Goal: Task Accomplishment & Management: Complete application form

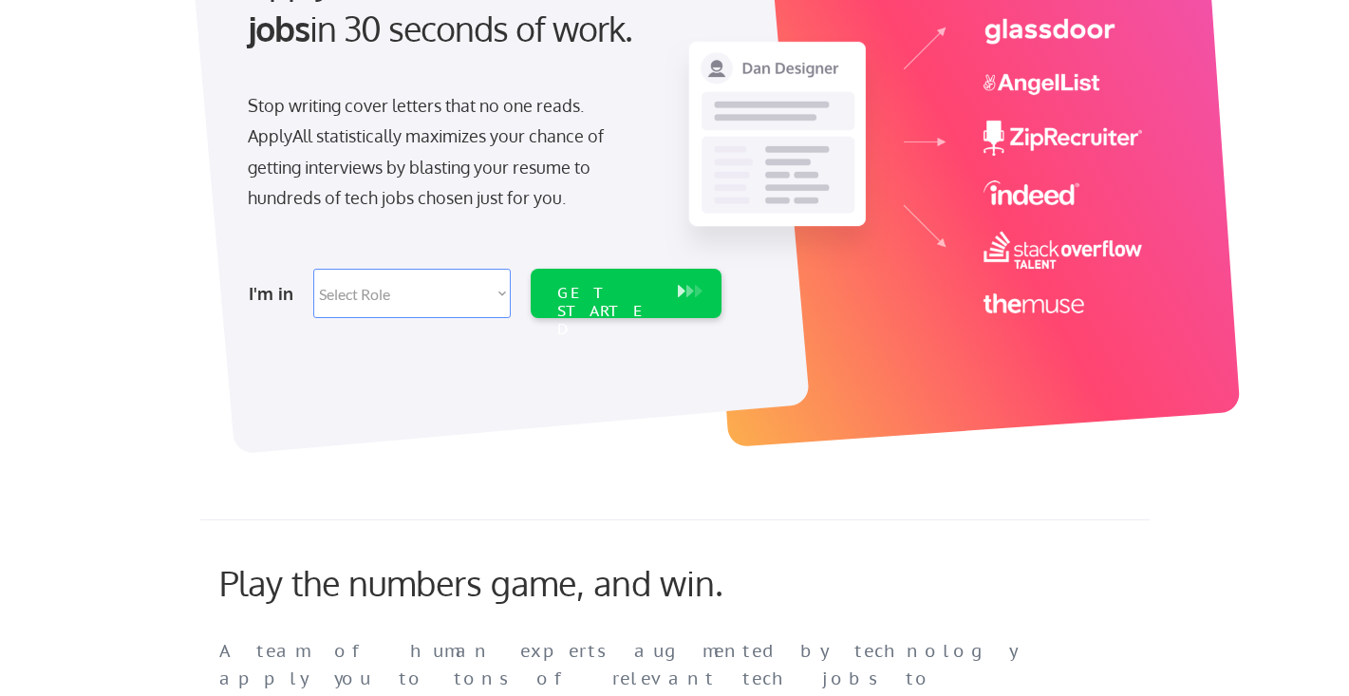
scroll to position [154, 0]
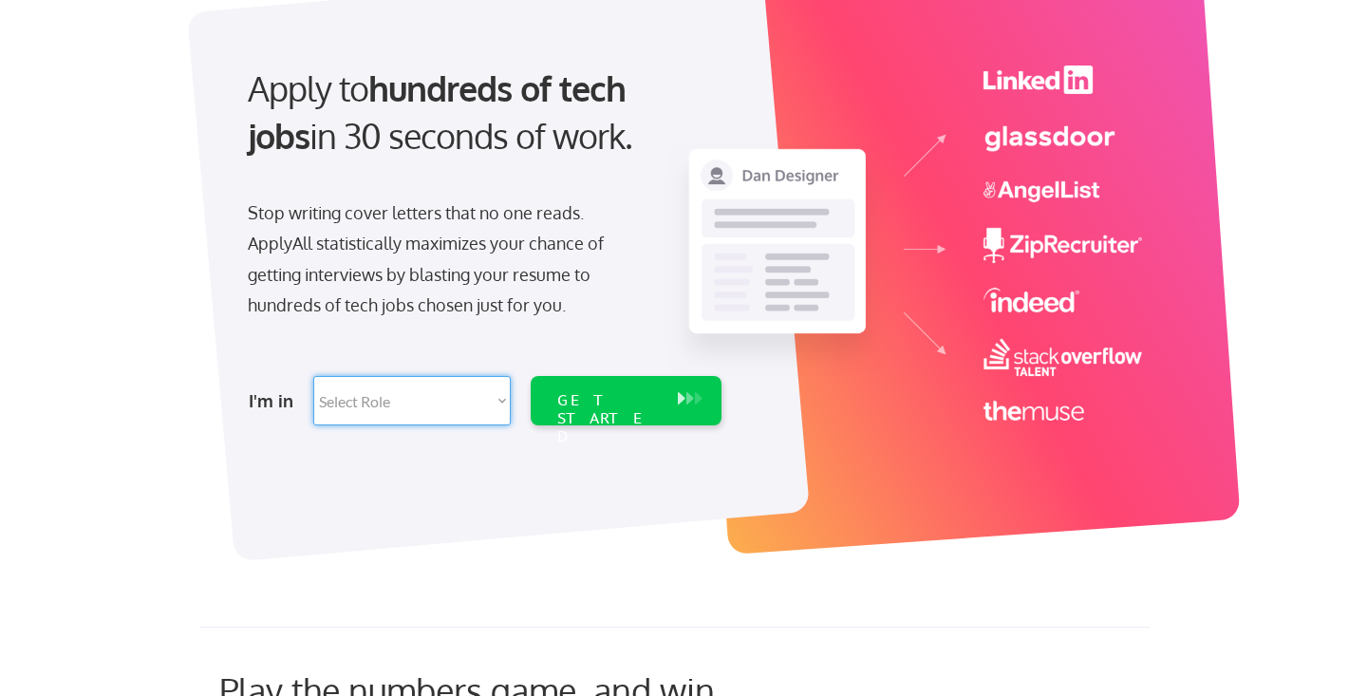
select select ""hr_recruiting""
click at [618, 399] on div "GET STARTED" at bounding box center [608, 418] width 102 height 55
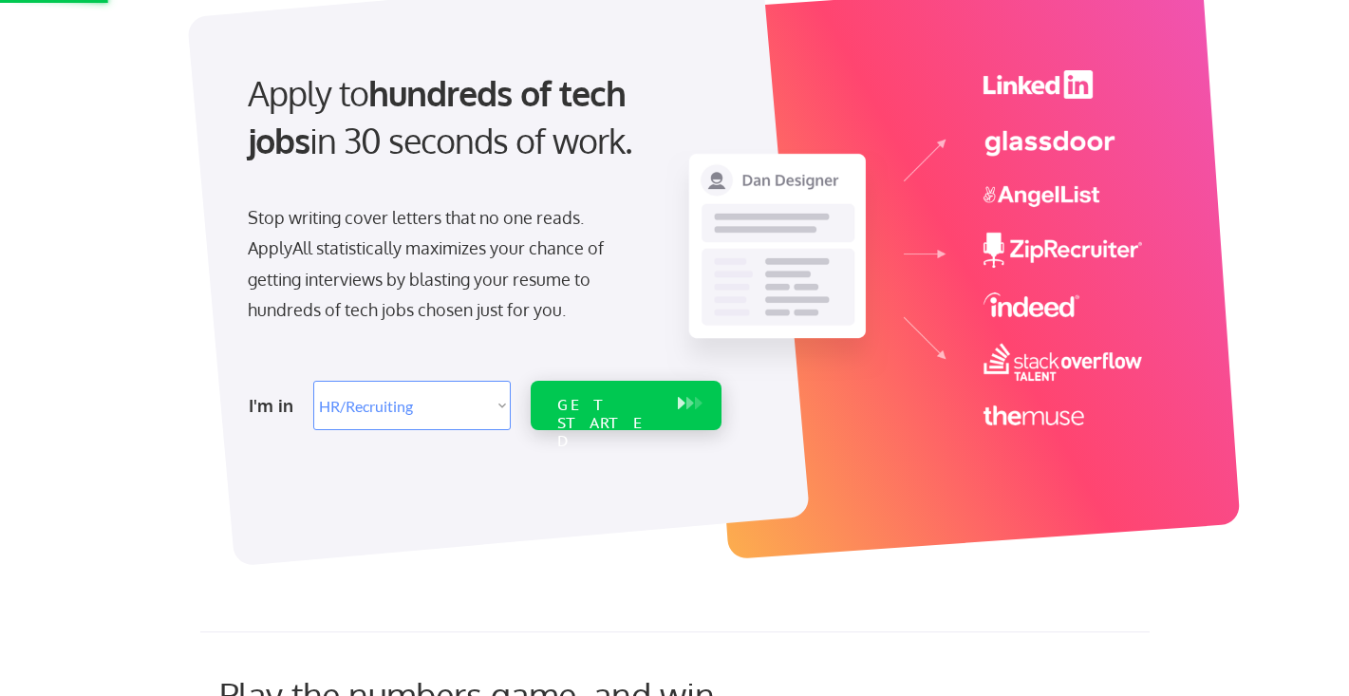
scroll to position [145, 1]
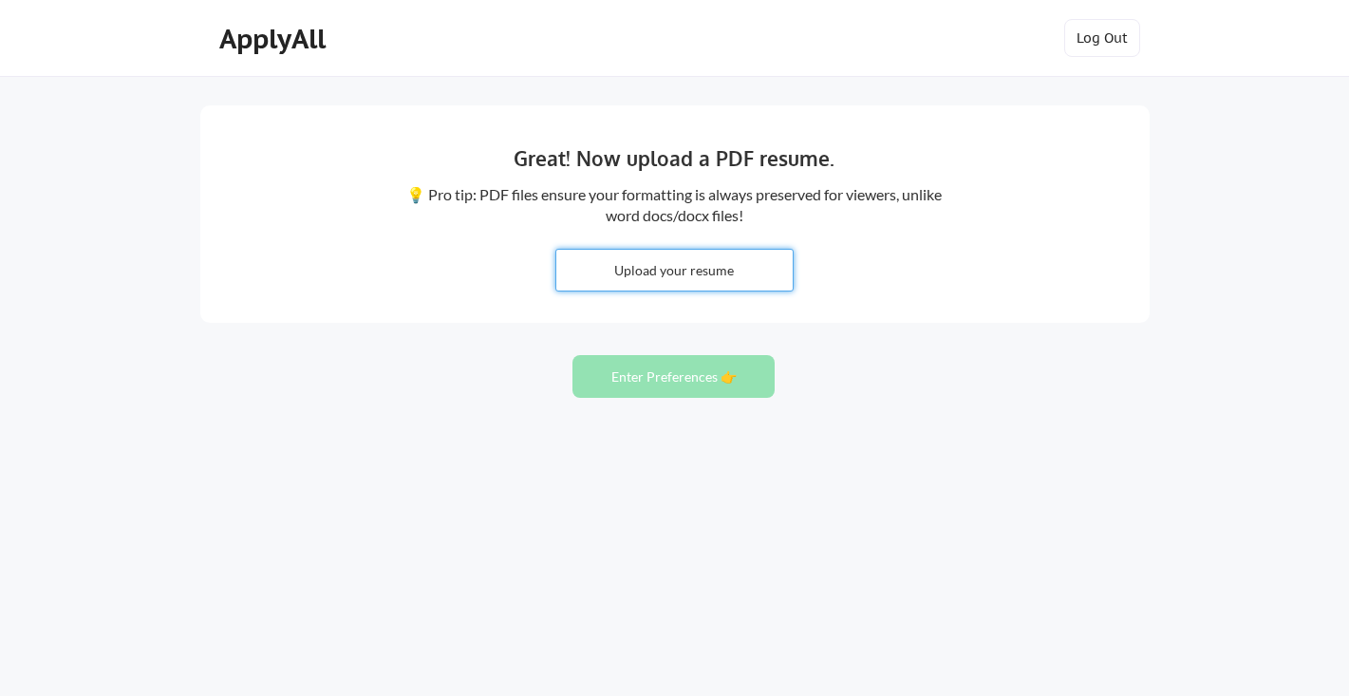
click at [673, 272] on input "file" at bounding box center [674, 270] width 236 height 41
type input "C:\fakepath\Mark Wilfong Resume - Business Partner 2025.docx"
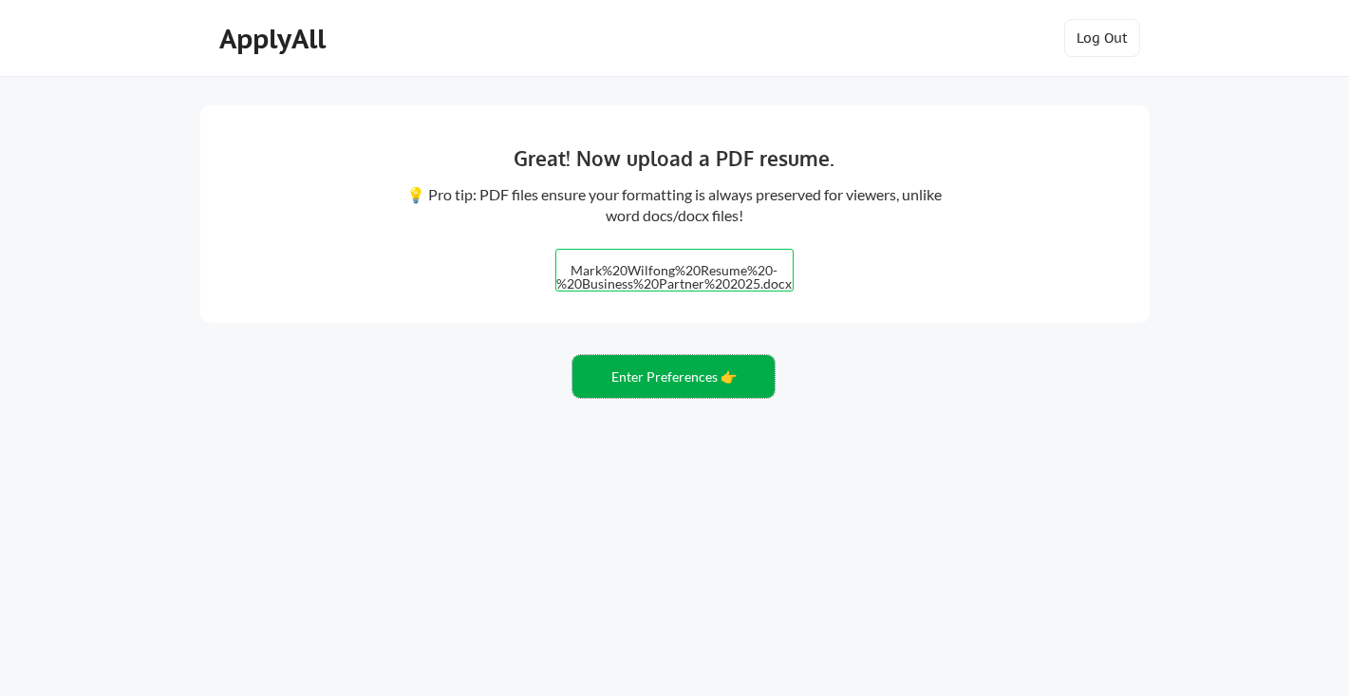
click at [678, 377] on button "Enter Preferences 👉" at bounding box center [673, 376] width 202 height 43
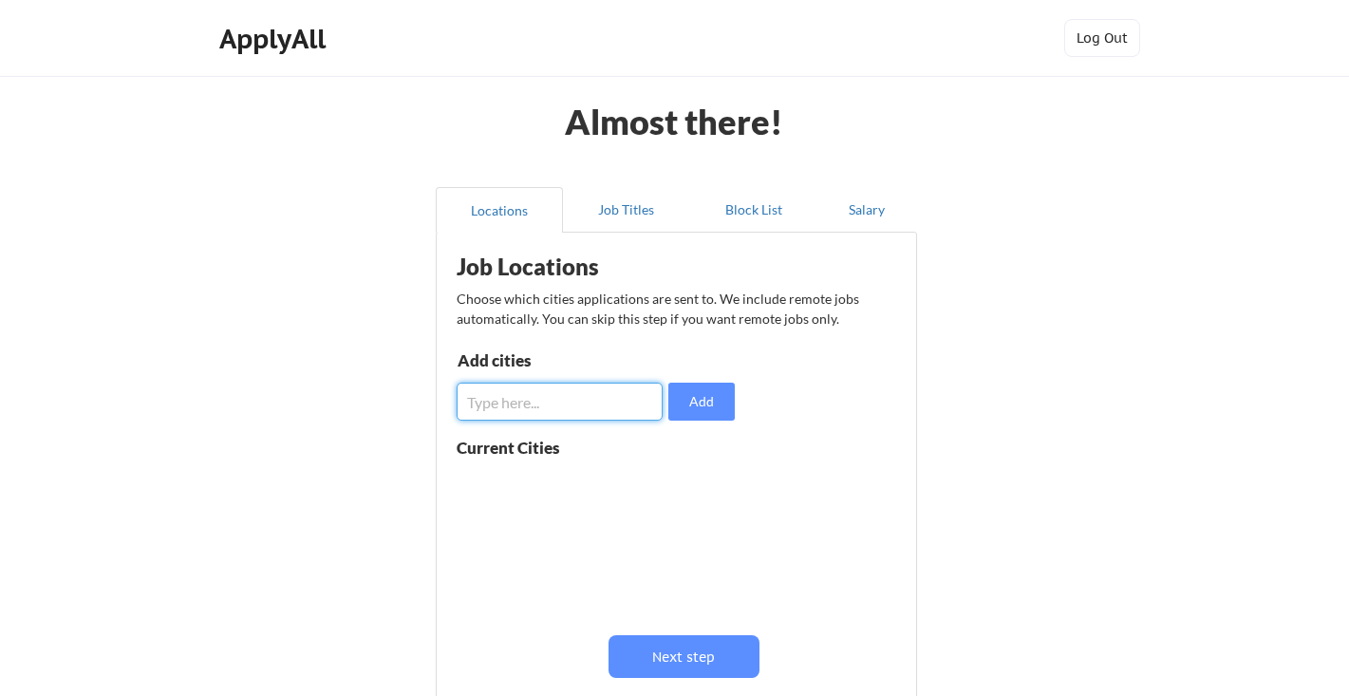
click at [494, 407] on input "input" at bounding box center [560, 402] width 206 height 38
type input "Newark, DE"
click at [475, 405] on input "input" at bounding box center [560, 402] width 206 height 38
type input "Wilmington, DE"
click at [487, 406] on input "input" at bounding box center [560, 402] width 206 height 38
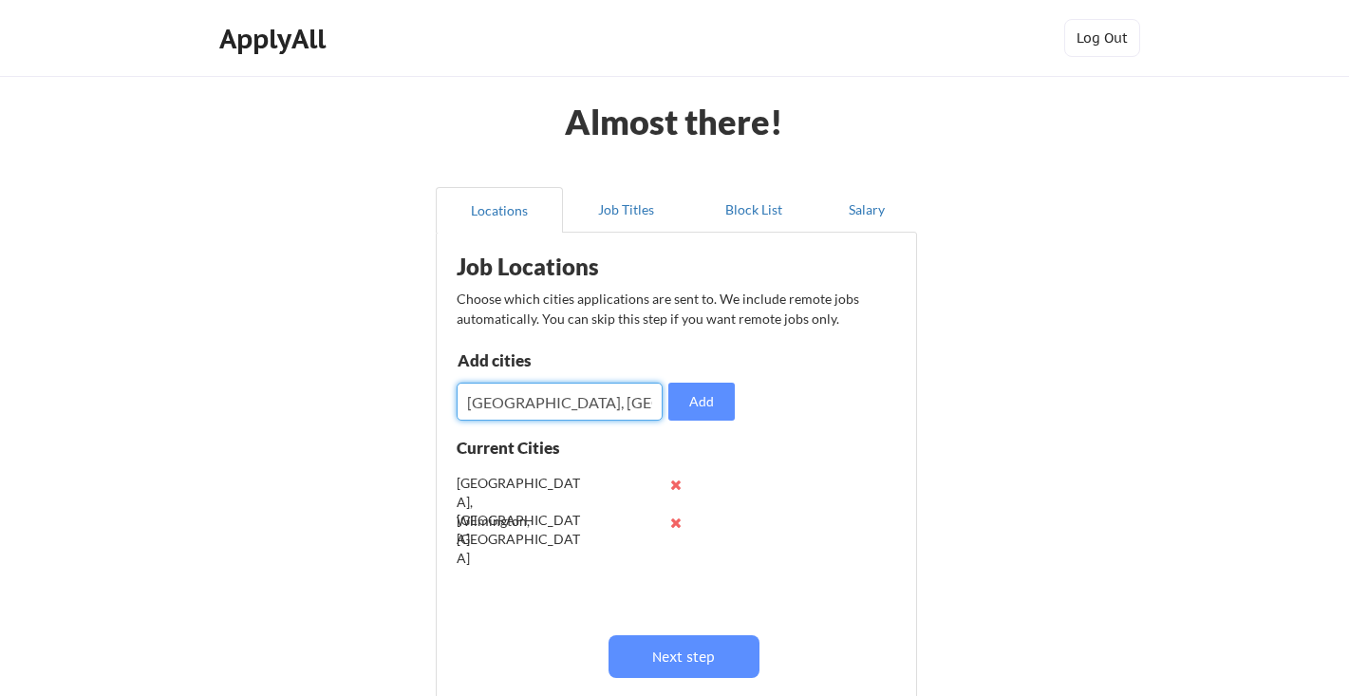
type input "Philadelphia, PA"
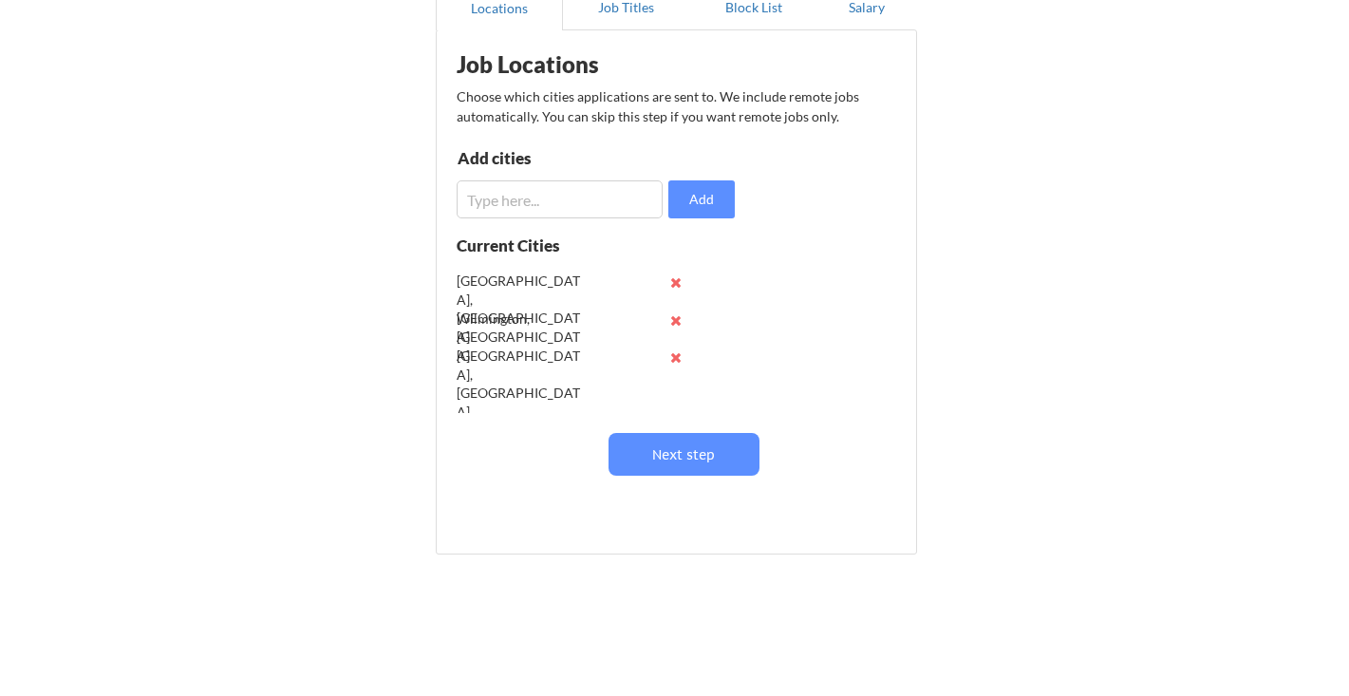
scroll to position [235, 0]
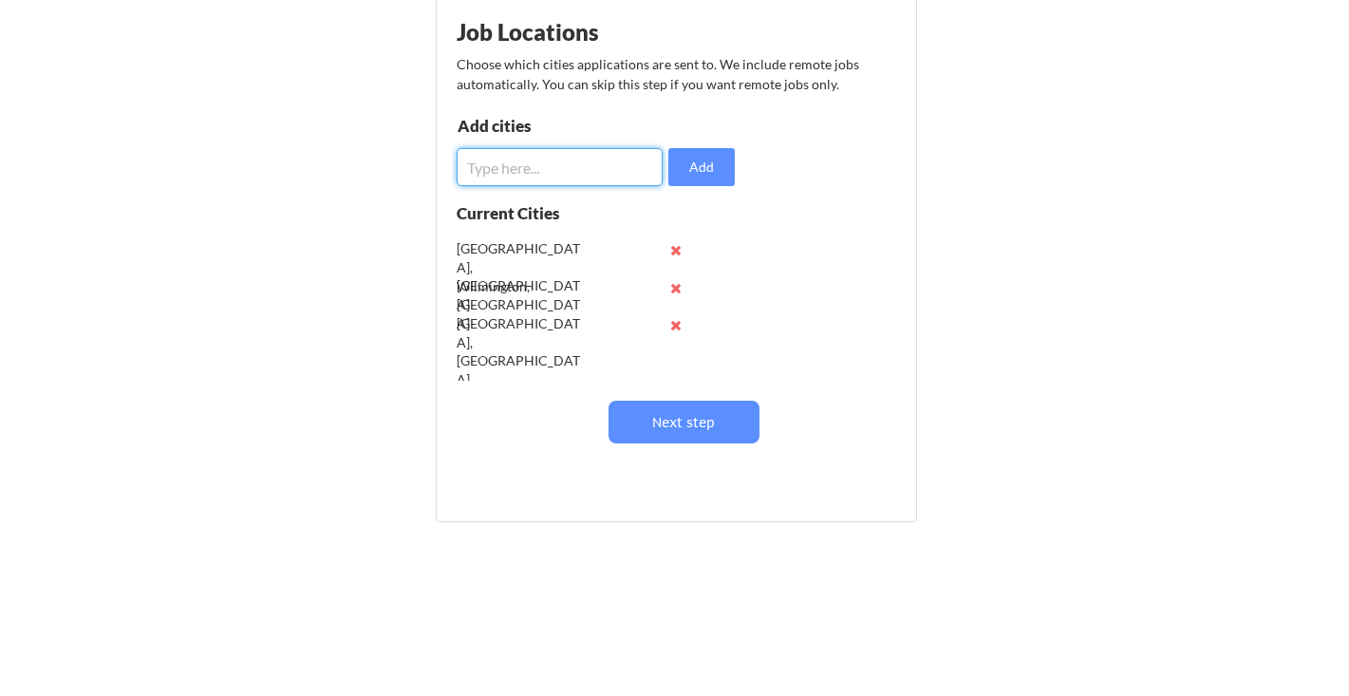
click at [492, 165] on input "input" at bounding box center [560, 167] width 206 height 38
type input "Baltimore, MD"
click at [487, 170] on input "input" at bounding box center [560, 167] width 206 height 38
type input "Washington, DC"
click at [513, 169] on input "input" at bounding box center [560, 167] width 206 height 38
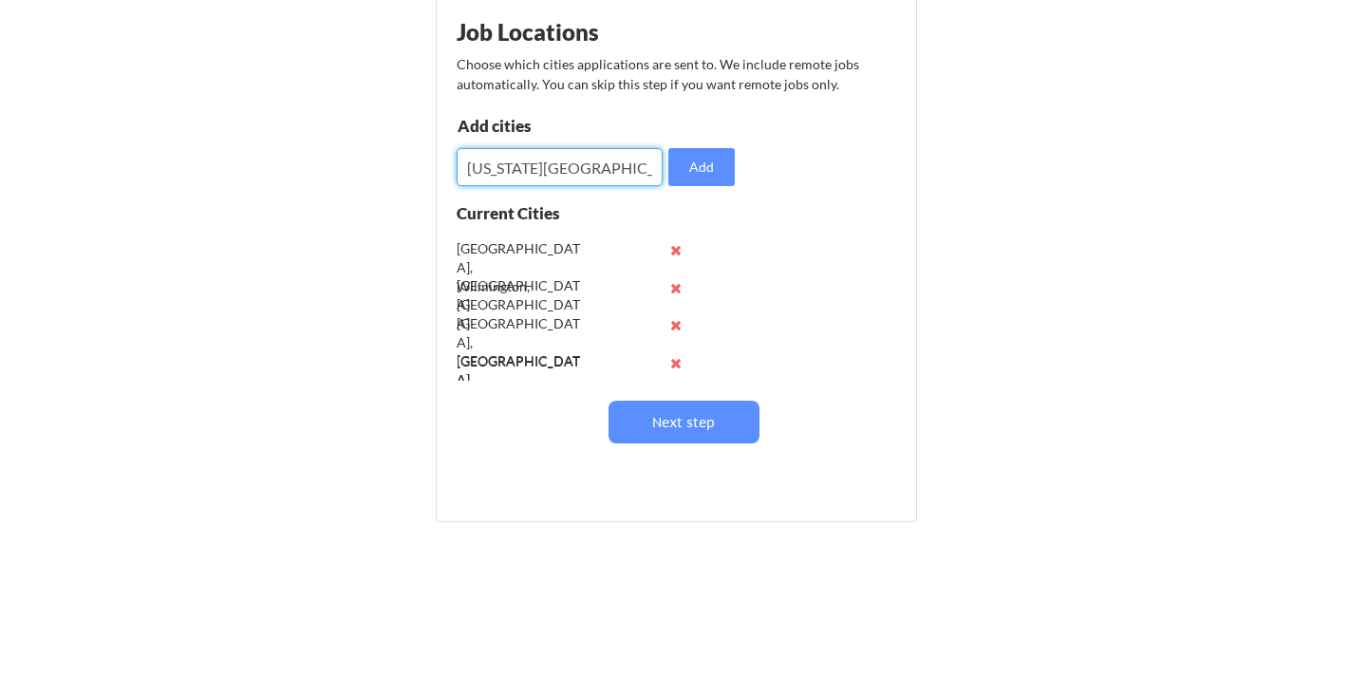
type input "Washington DC"
click at [555, 165] on input "input" at bounding box center [560, 167] width 206 height 38
type input "New York"
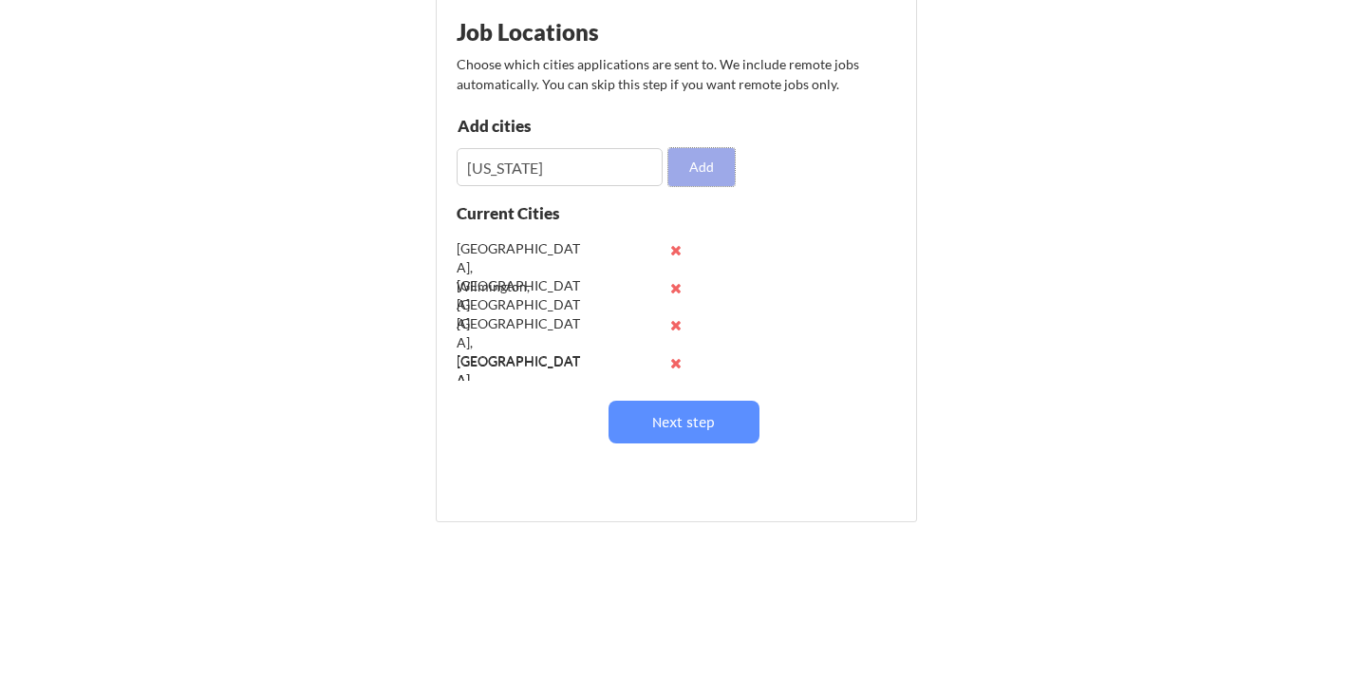
click at [704, 163] on button "Add" at bounding box center [701, 167] width 66 height 38
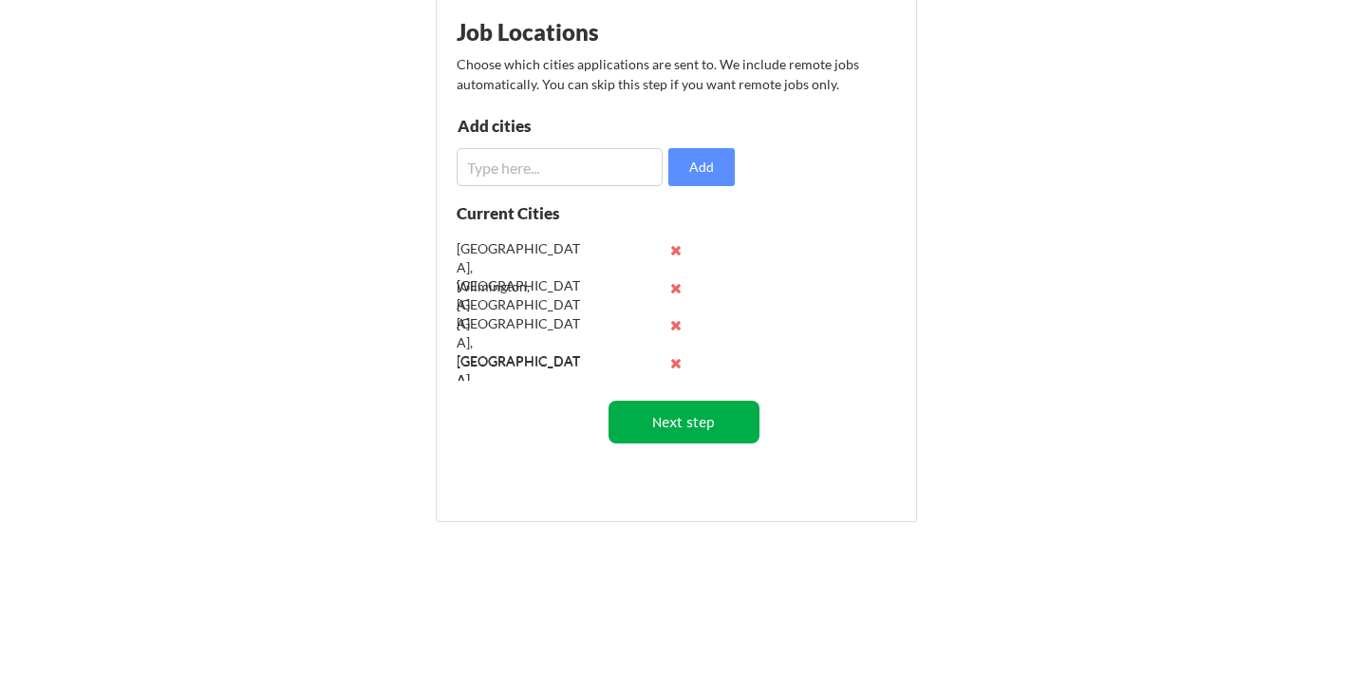
click at [687, 418] on button "Next step" at bounding box center [684, 422] width 151 height 43
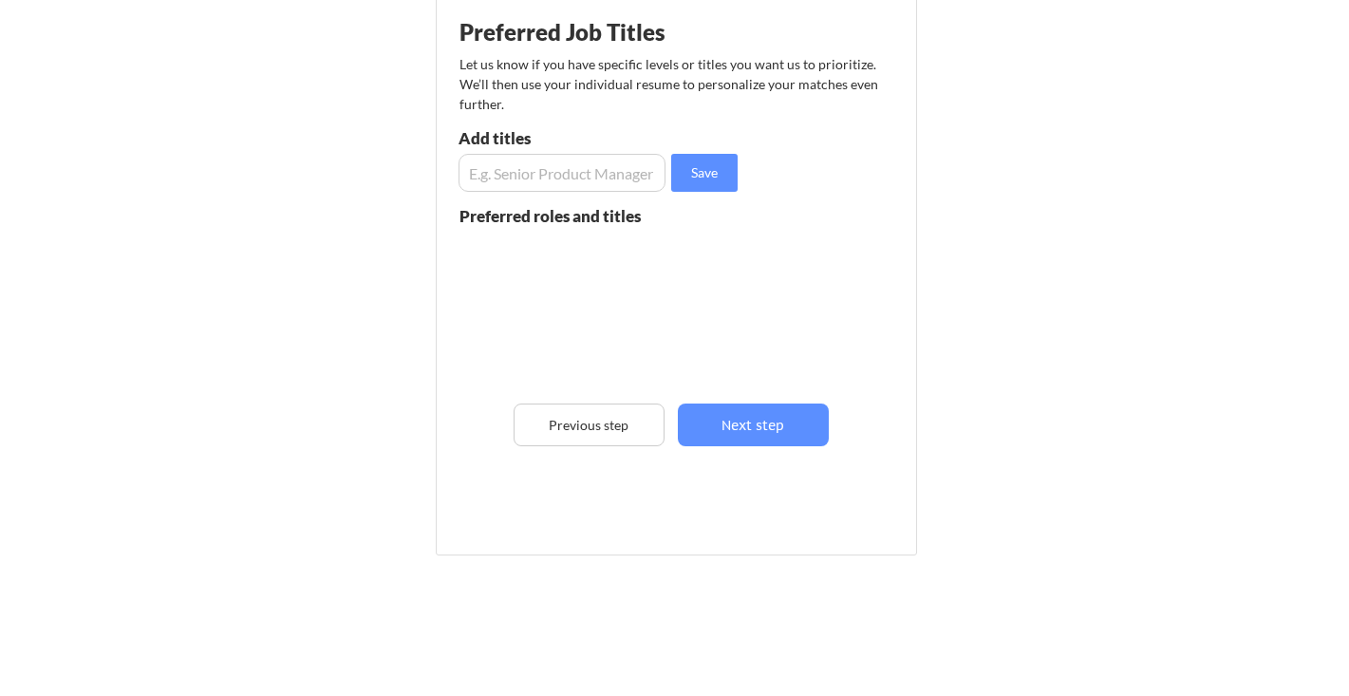
click at [482, 173] on input "input" at bounding box center [562, 173] width 207 height 38
type input "S"
type input "Human Resources Business Partner"
click at [493, 172] on input "input" at bounding box center [562, 173] width 207 height 38
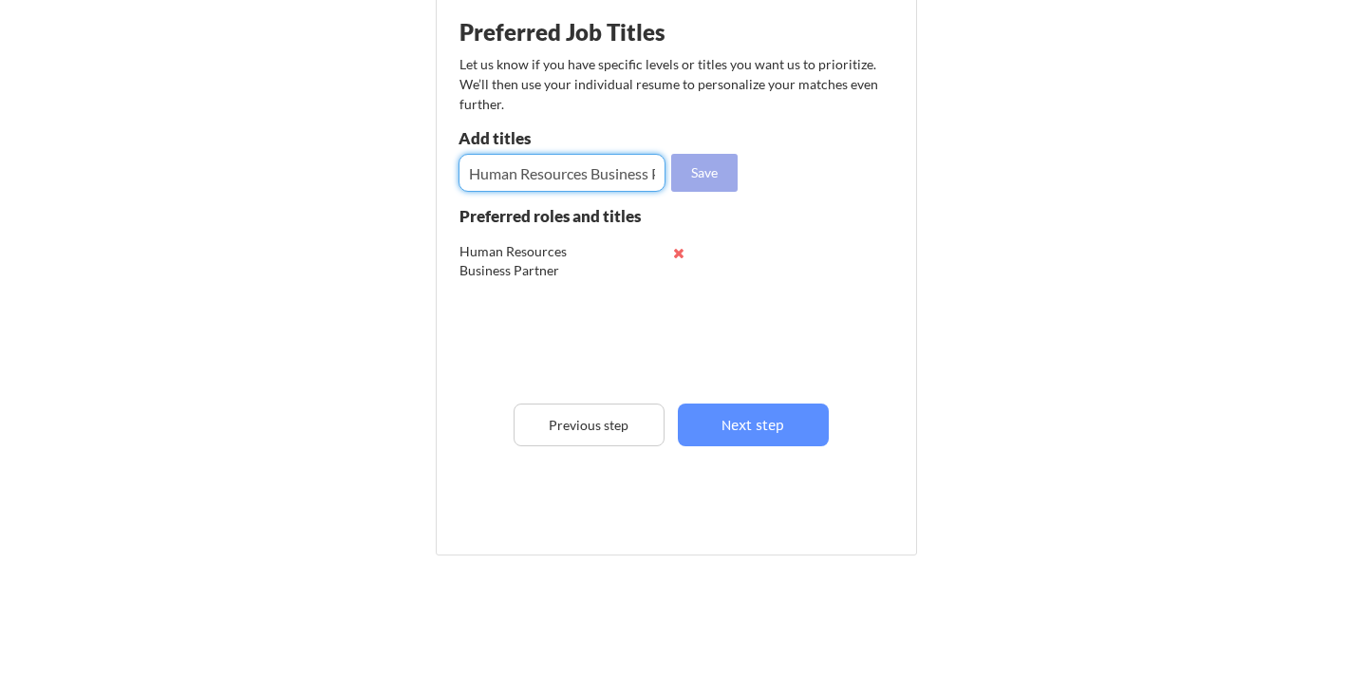
type input "Human Resources Business Partner Sr"
click at [714, 172] on button "Save" at bounding box center [704, 173] width 66 height 38
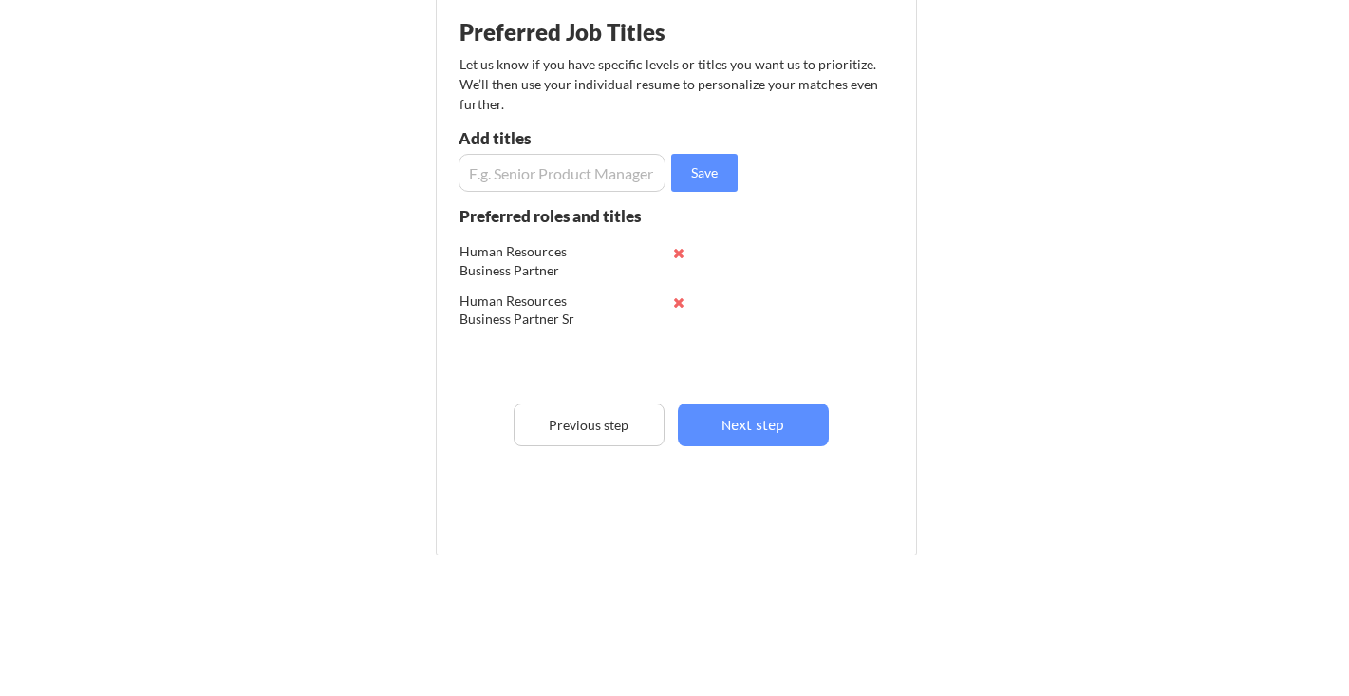
click at [521, 178] on input "input" at bounding box center [562, 173] width 207 height 38
type input "Human Resources Manager"
click at [497, 181] on input "input" at bounding box center [562, 173] width 207 height 38
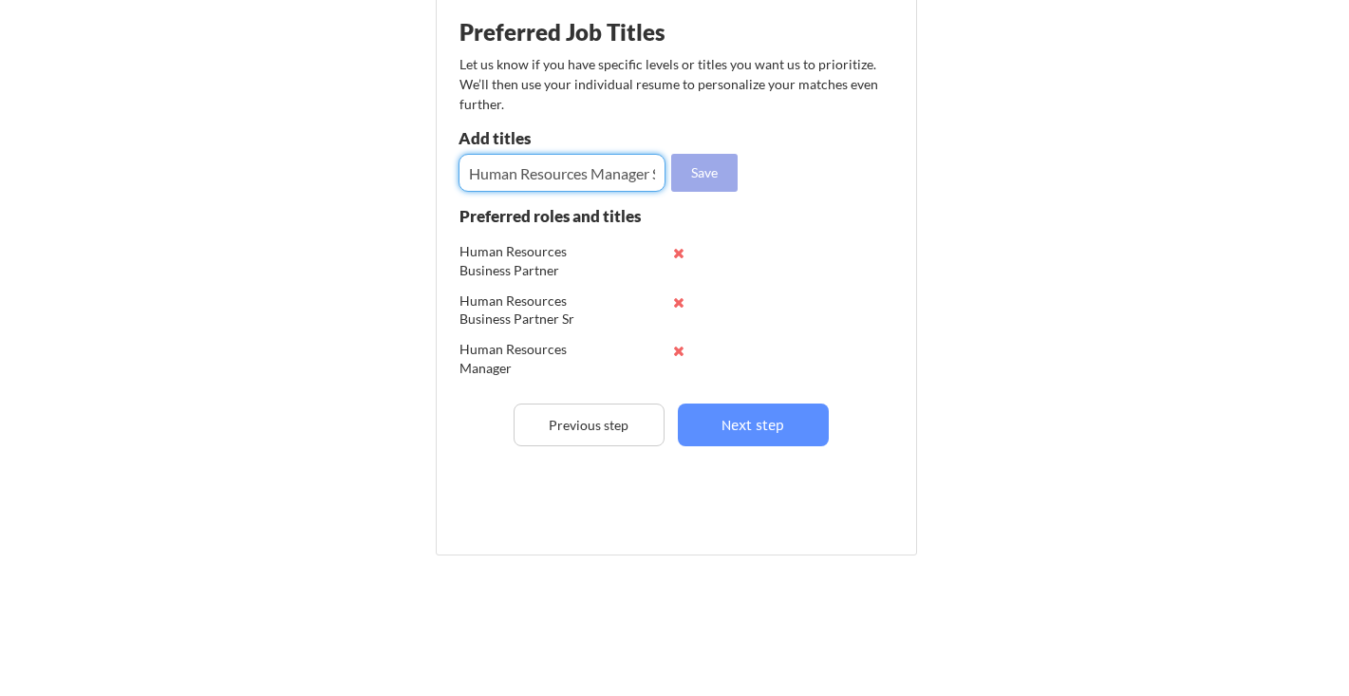
type input "Human Resources Manager Sr."
click at [718, 172] on button "Save" at bounding box center [704, 173] width 66 height 38
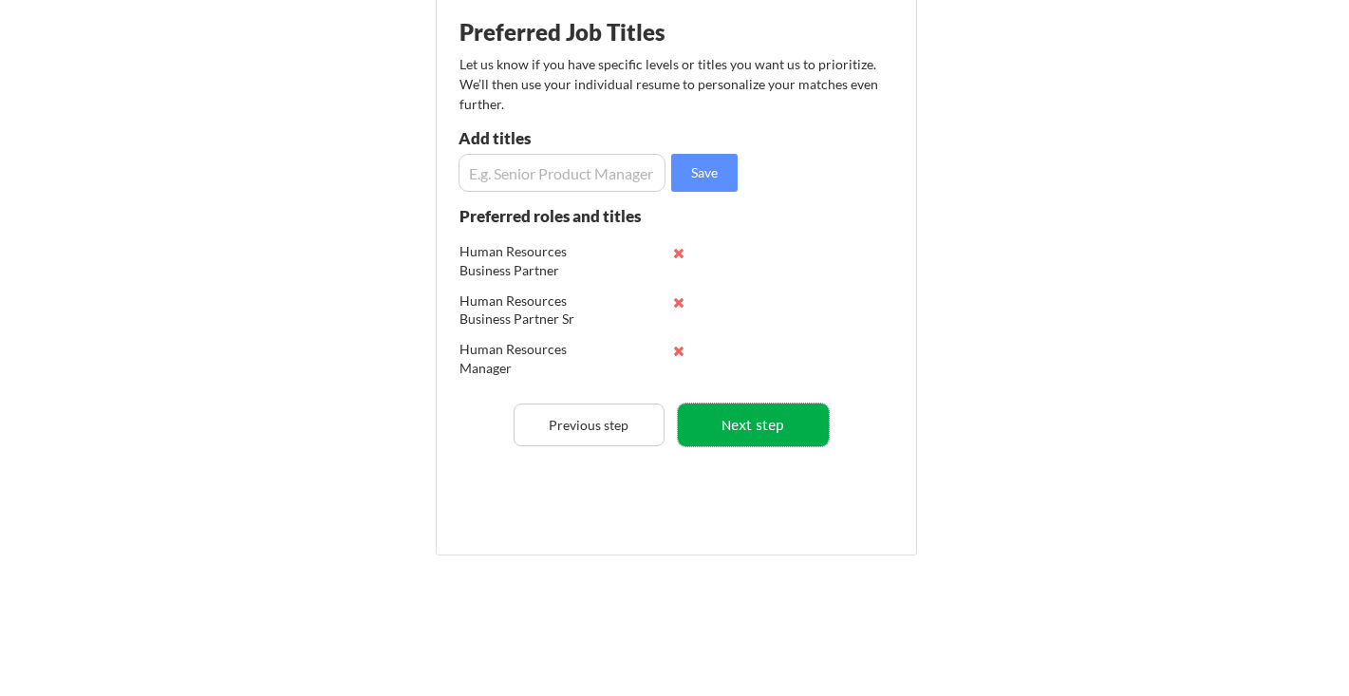
click at [751, 423] on button "Next step" at bounding box center [753, 424] width 151 height 43
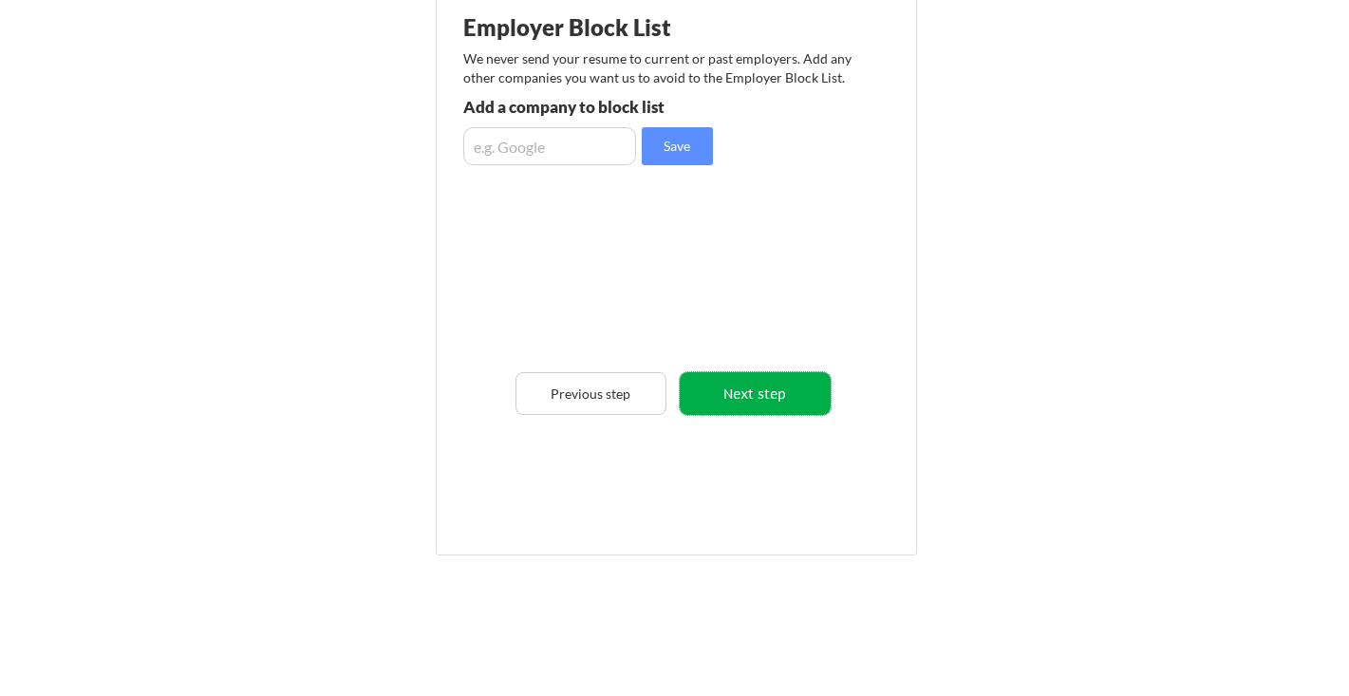
click at [732, 395] on button "Next step" at bounding box center [755, 393] width 151 height 43
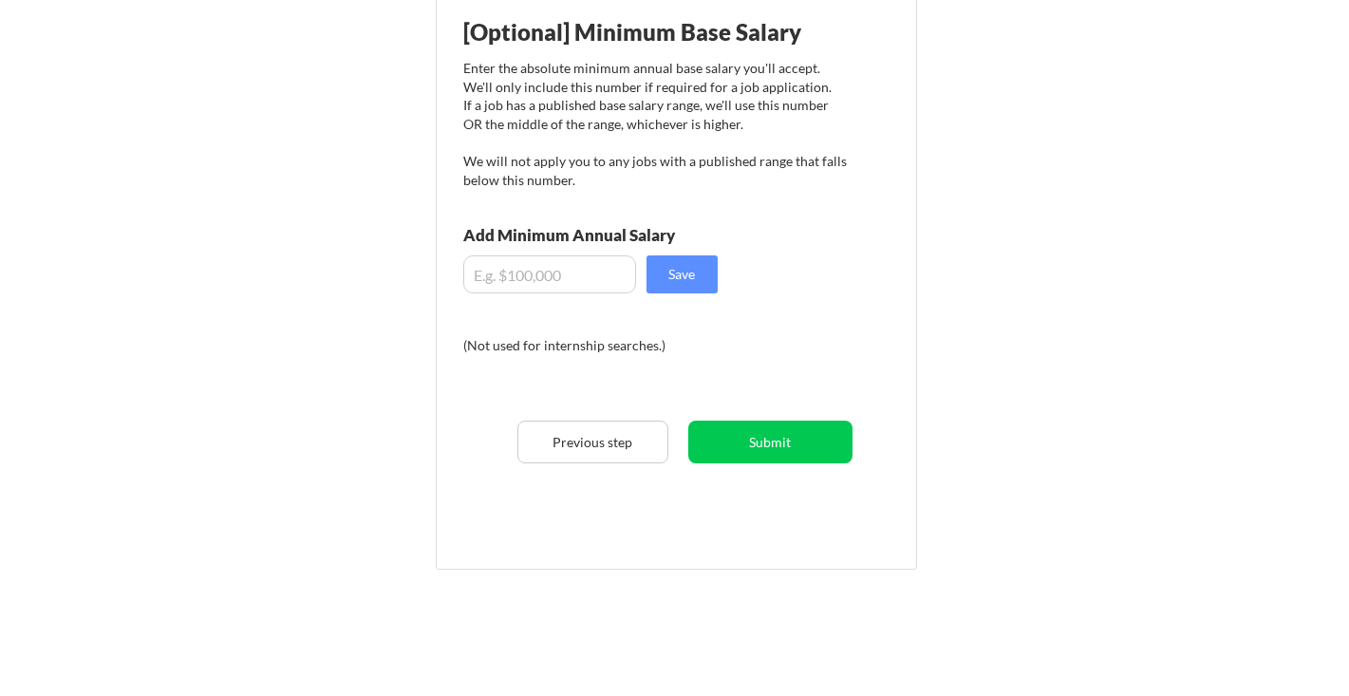
click at [488, 275] on input "input" at bounding box center [549, 274] width 173 height 38
type input "$150,000"
click at [676, 274] on button "Save" at bounding box center [682, 274] width 71 height 38
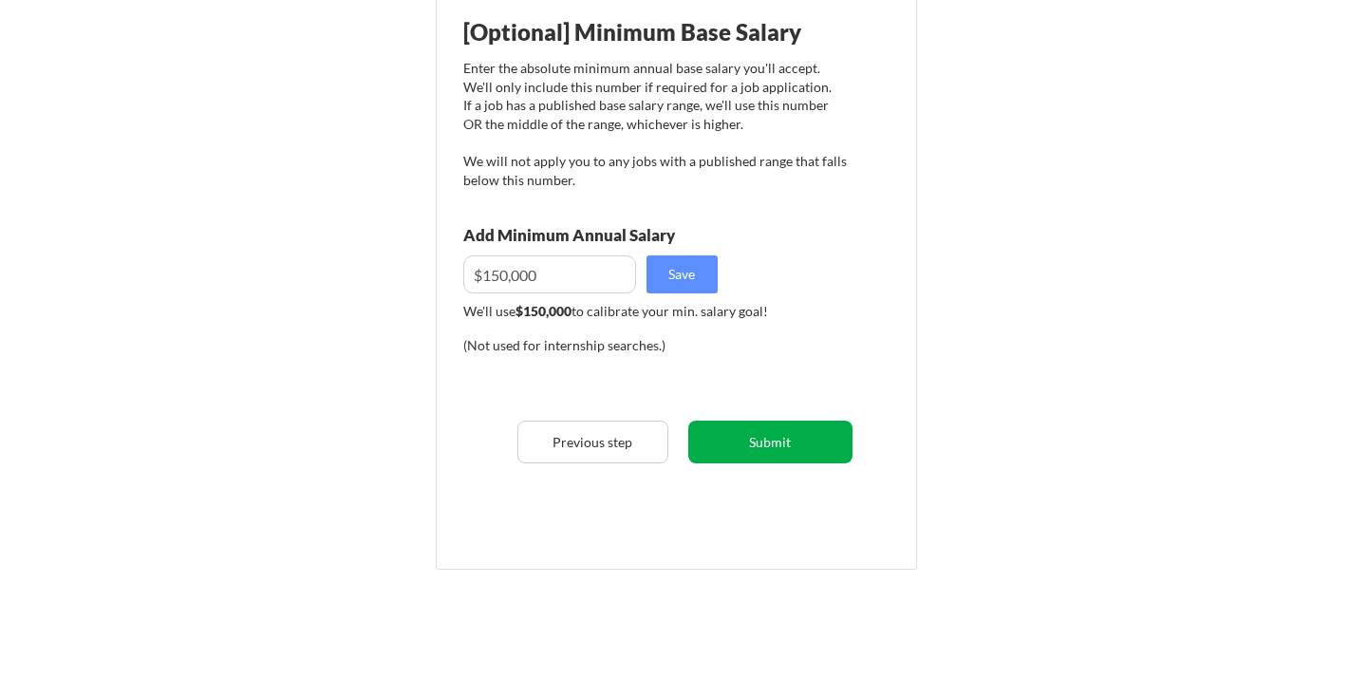
click at [778, 444] on button "Submit" at bounding box center [770, 442] width 164 height 43
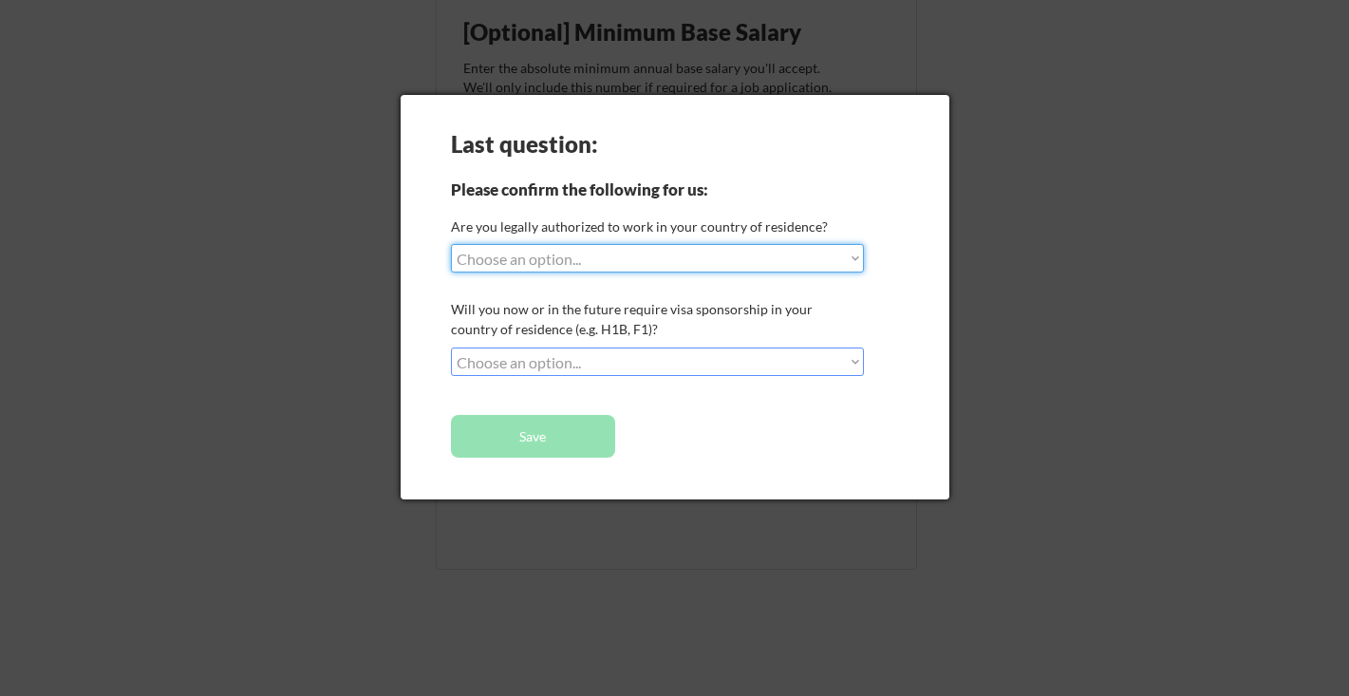
select select ""yes__i_am_a_us_citizen""
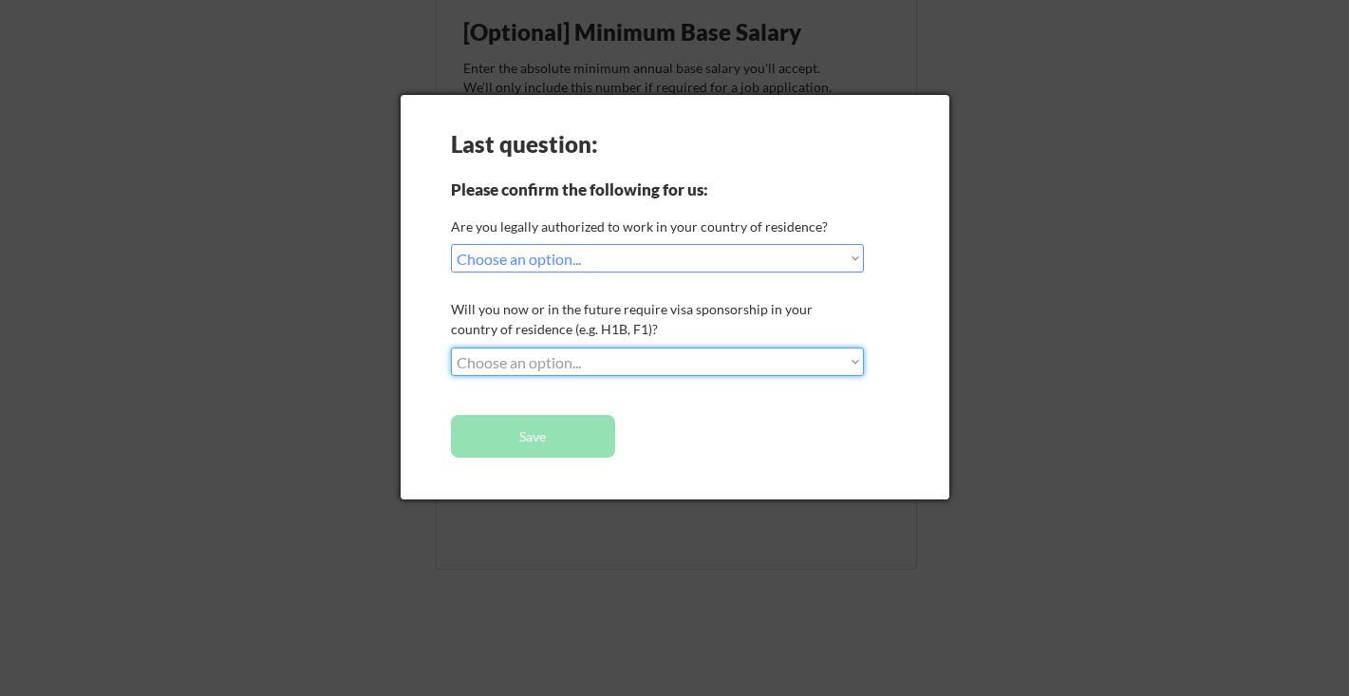
select select ""no__i_will_not_need_sponsorship""
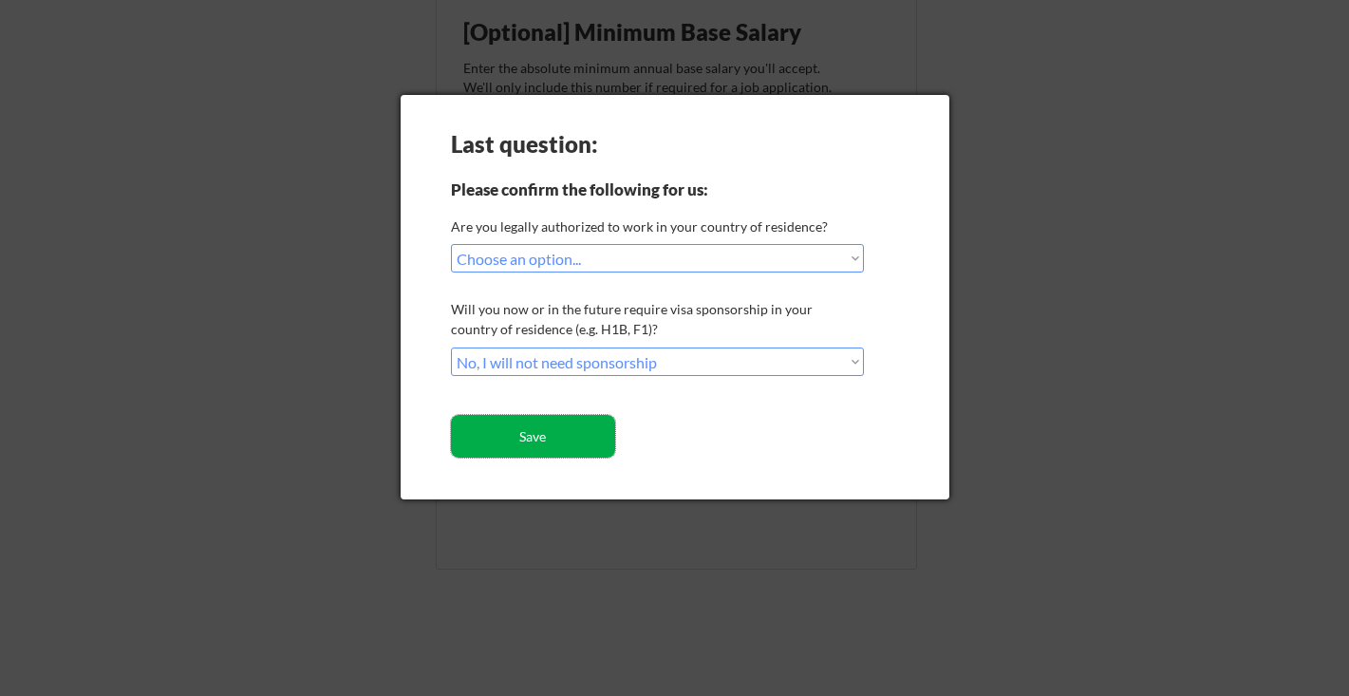
click at [547, 437] on button "Save" at bounding box center [533, 436] width 164 height 43
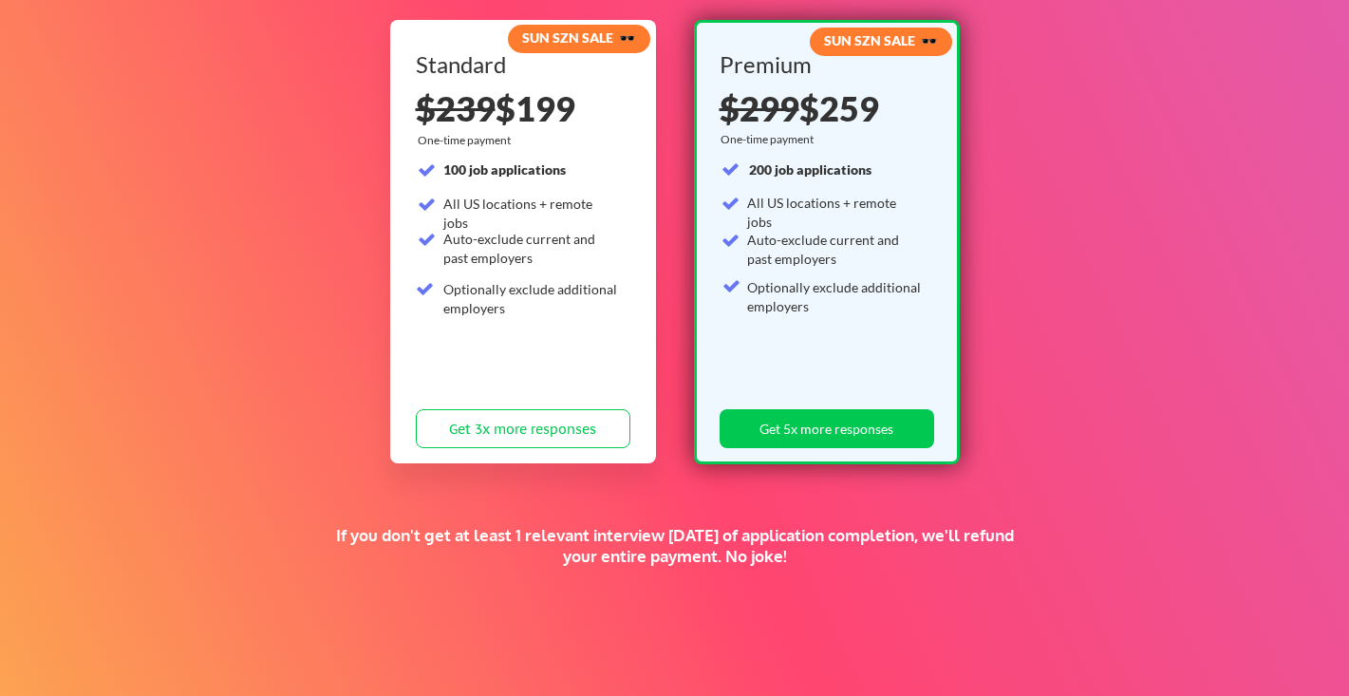
scroll to position [214, 0]
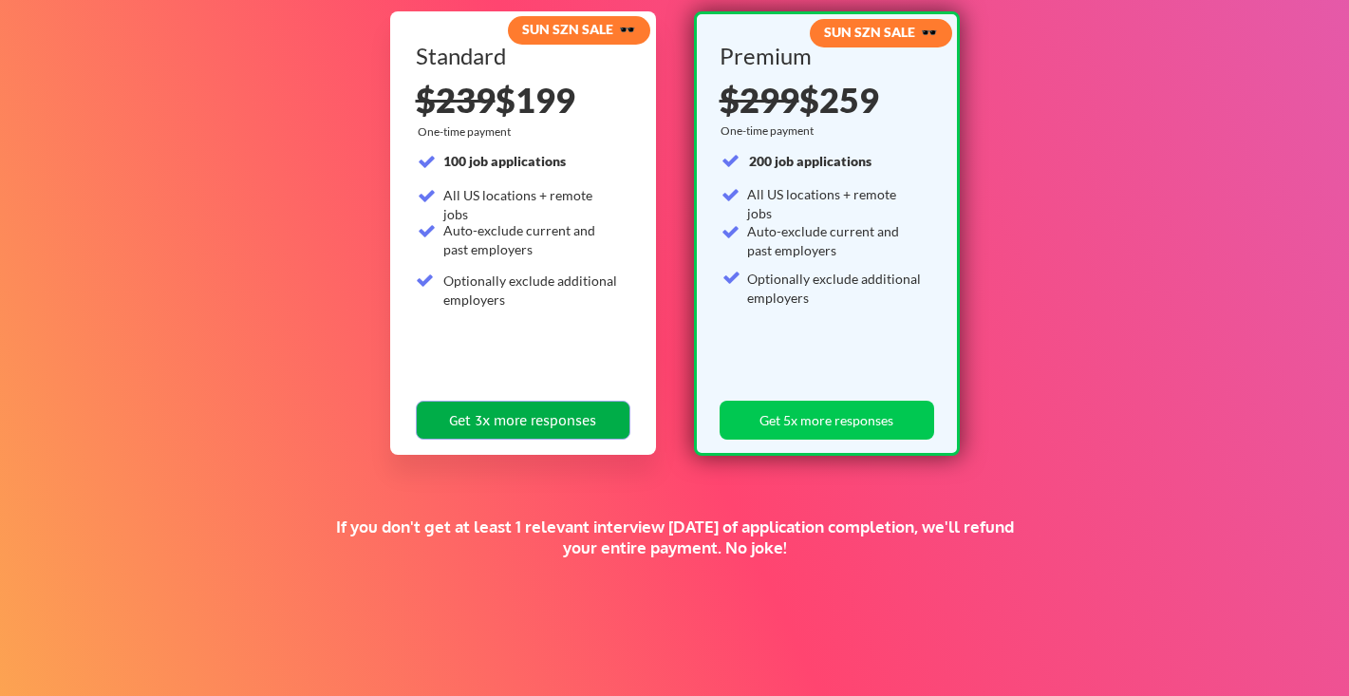
click at [495, 411] on button "Get 3x more responses" at bounding box center [523, 420] width 215 height 39
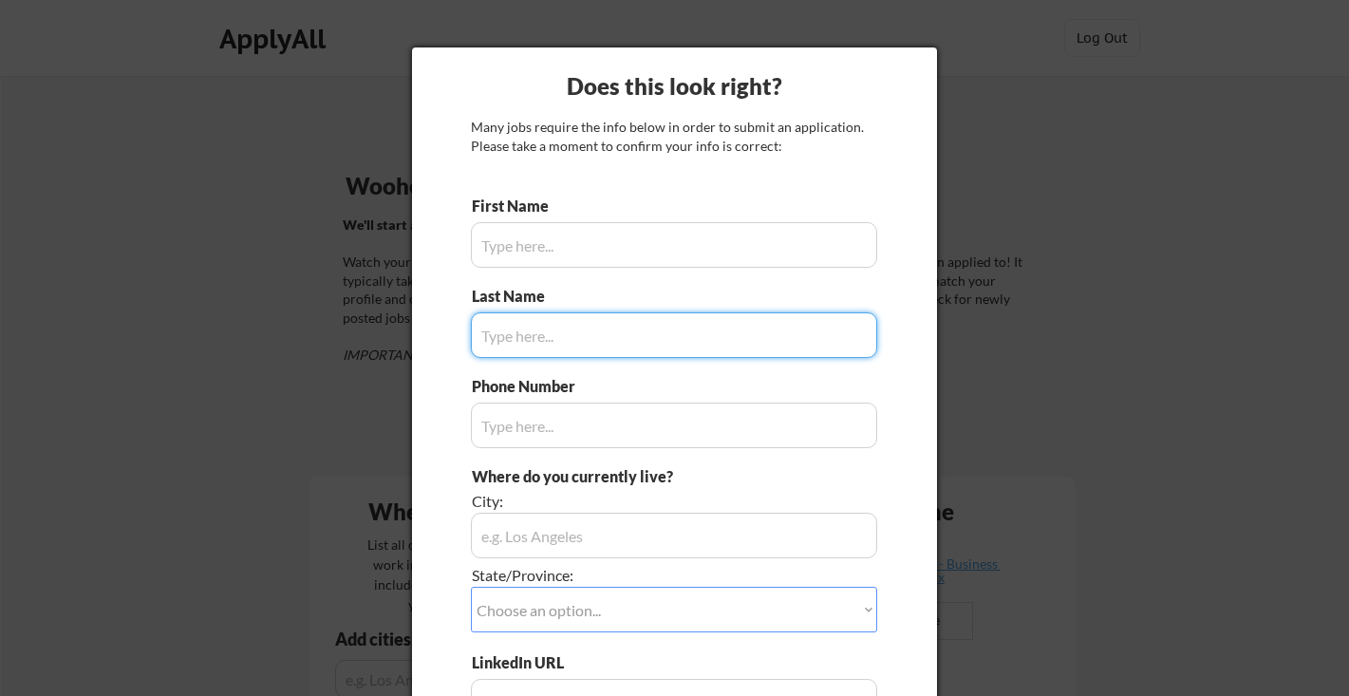
type input "Mark"
type input "[PHONE_NUMBER]"
type input "[GEOGRAPHIC_DATA], [GEOGRAPHIC_DATA], 19711"
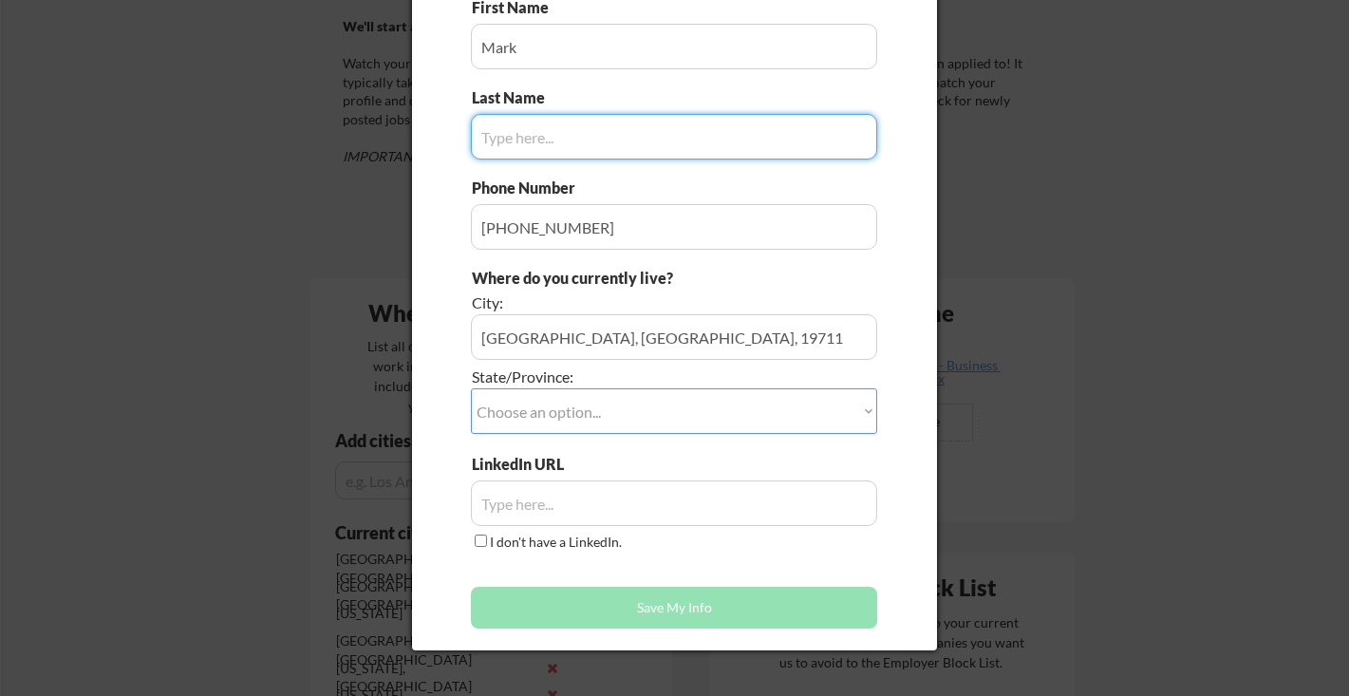
scroll to position [199, 0]
type input "[PERSON_NAME]"
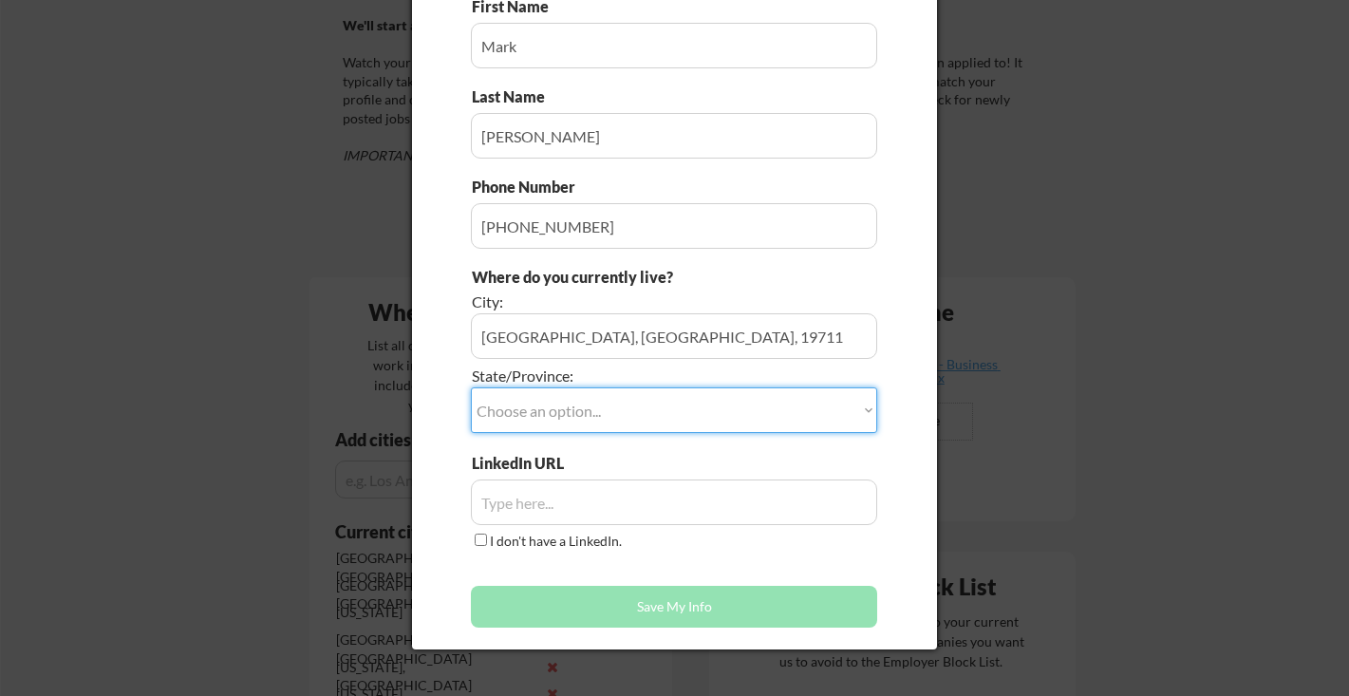
select select ""[US_STATE]""
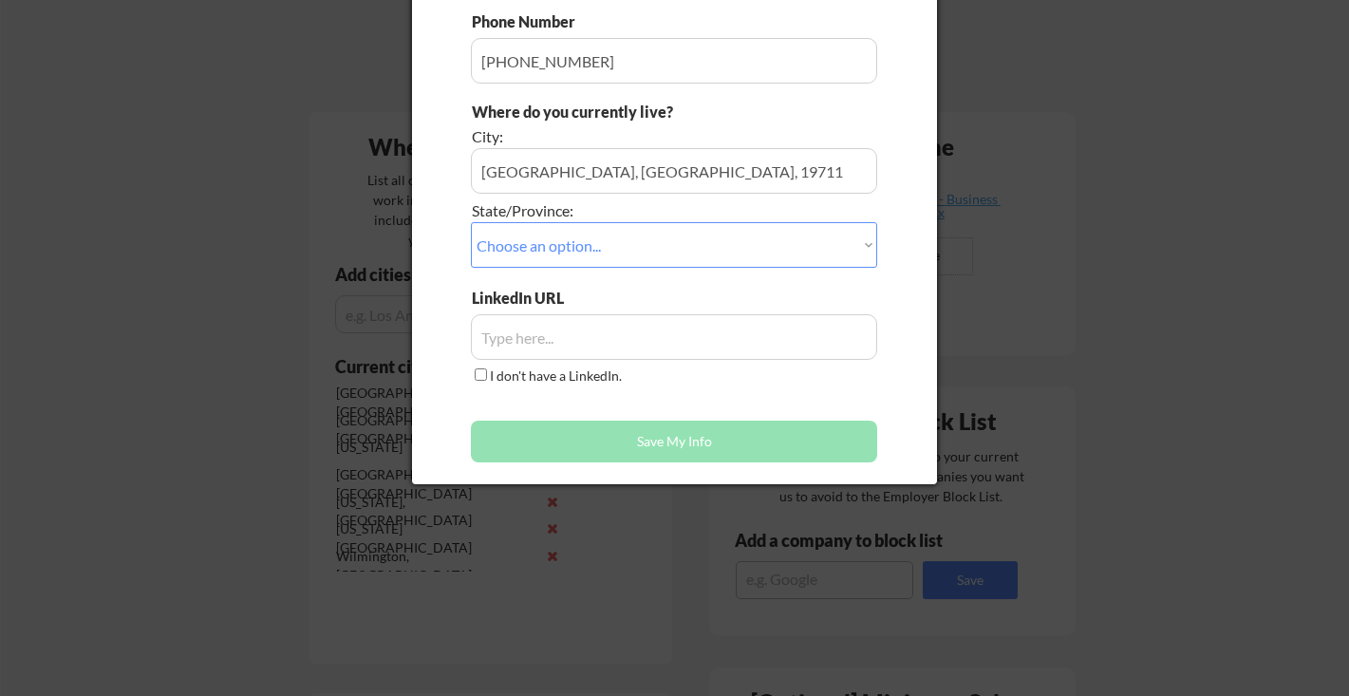
scroll to position [366, 0]
click at [520, 335] on input "input" at bounding box center [674, 336] width 406 height 46
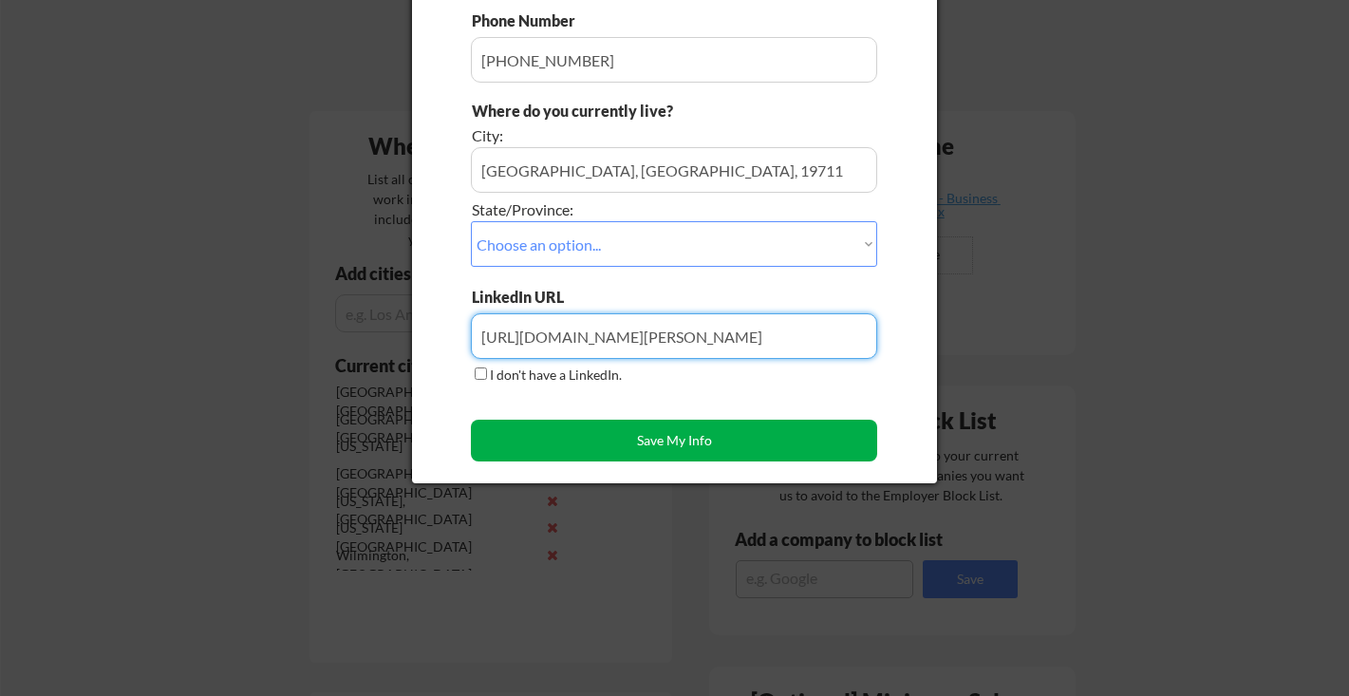
type input "[URL][DOMAIN_NAME][PERSON_NAME]"
click at [658, 438] on button "Save My Info" at bounding box center [674, 441] width 406 height 42
type input "[GEOGRAPHIC_DATA], [GEOGRAPHIC_DATA], 19711, [US_STATE]"
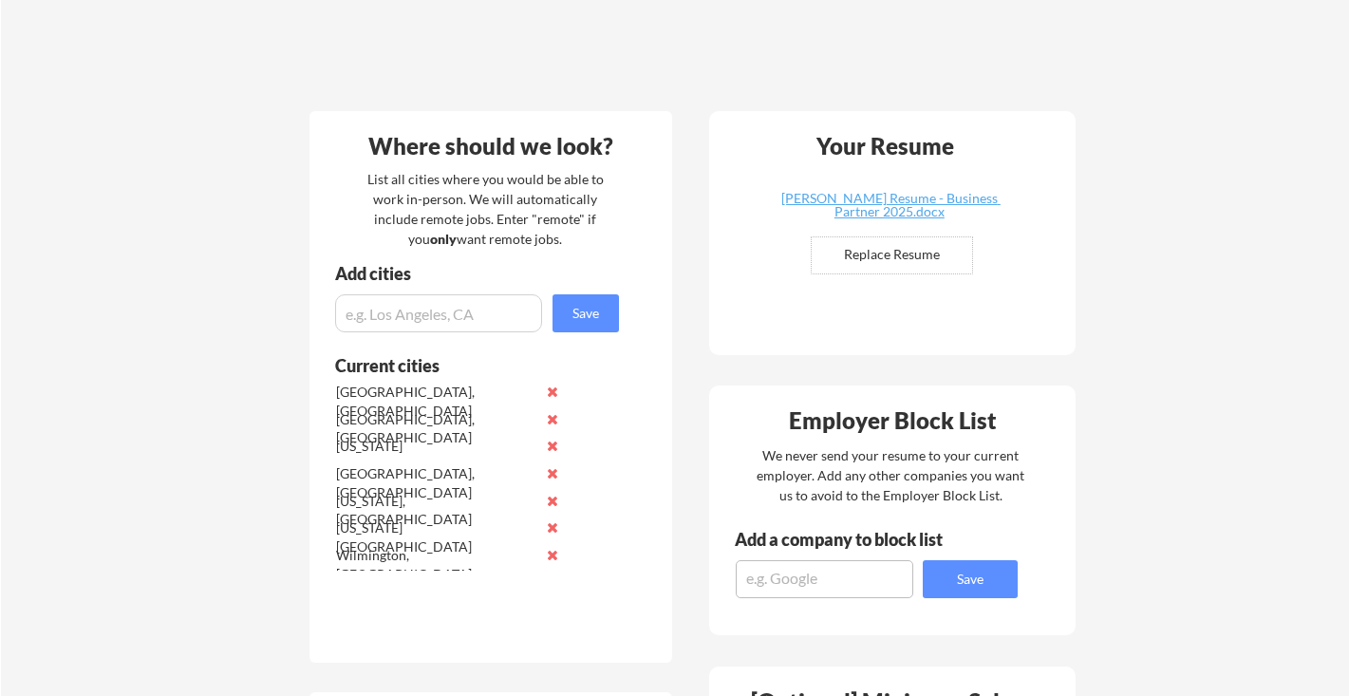
click at [552, 446] on button at bounding box center [553, 446] width 14 height 14
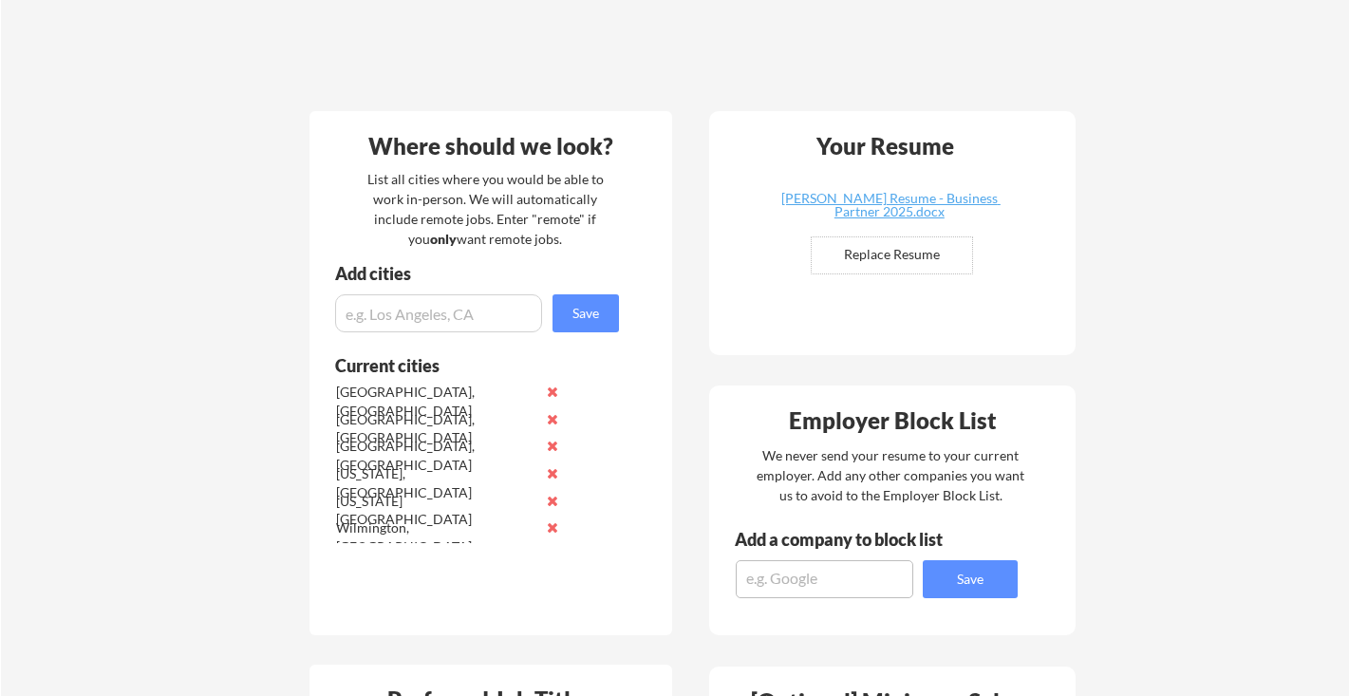
click at [554, 497] on button at bounding box center [553, 501] width 14 height 14
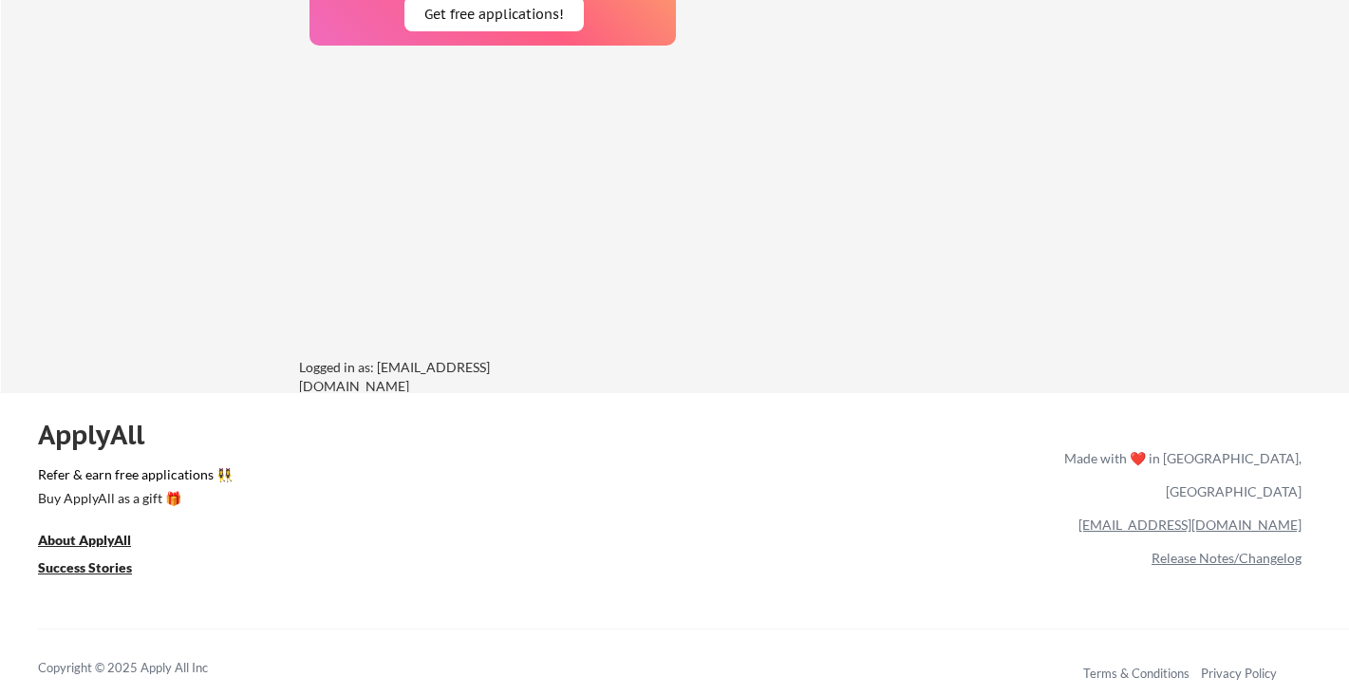
scroll to position [1615, 0]
click at [67, 564] on u "Success Stories" at bounding box center [85, 567] width 94 height 16
